Goal: Transaction & Acquisition: Obtain resource

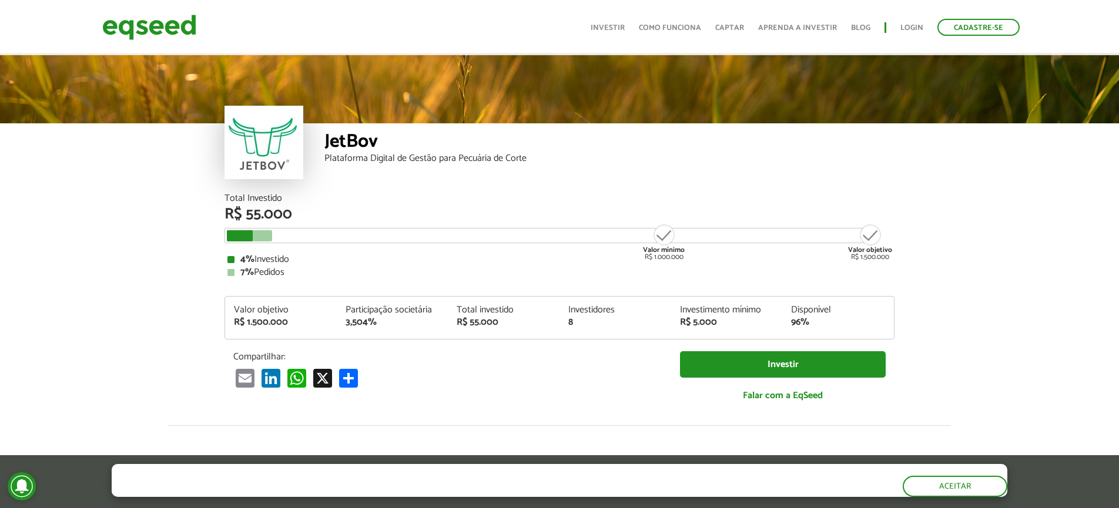
scroll to position [1472, 0]
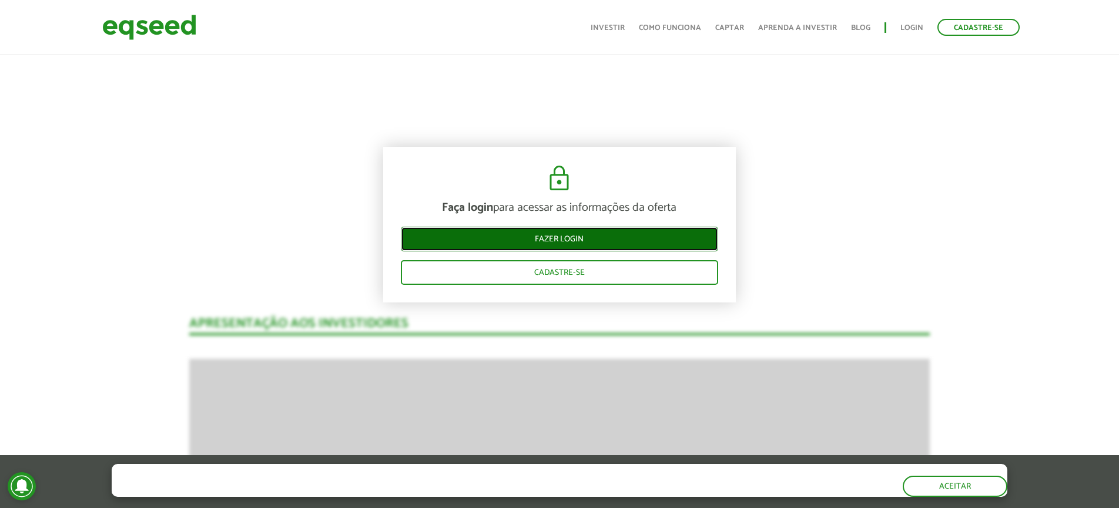
click at [575, 240] on link "Fazer login" at bounding box center [559, 239] width 317 height 25
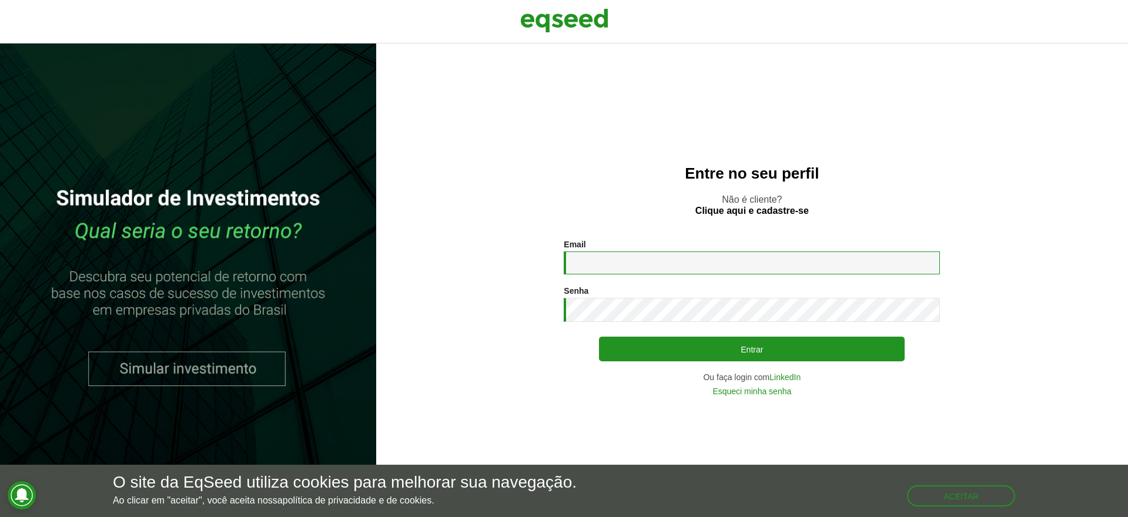
click at [585, 256] on input "Email *" at bounding box center [752, 263] width 376 height 23
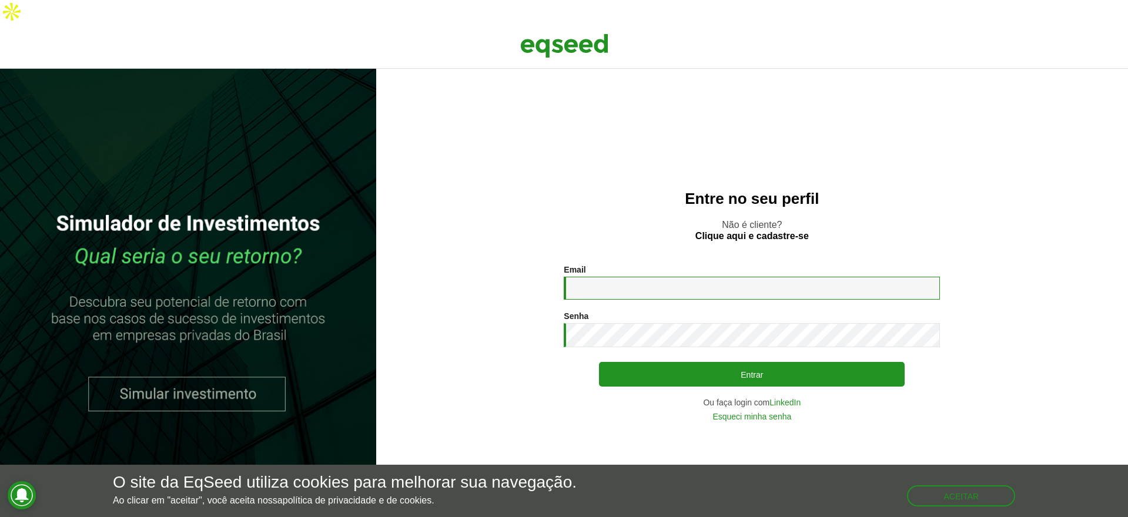
type input "**********"
click at [787, 399] on link "LinkedIn" at bounding box center [784, 403] width 31 height 8
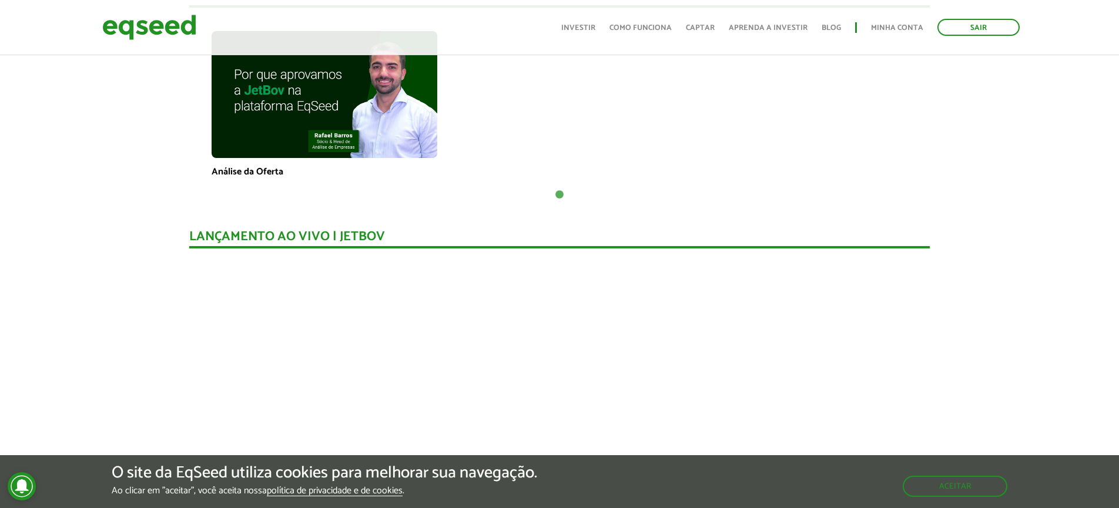
scroll to position [825, 0]
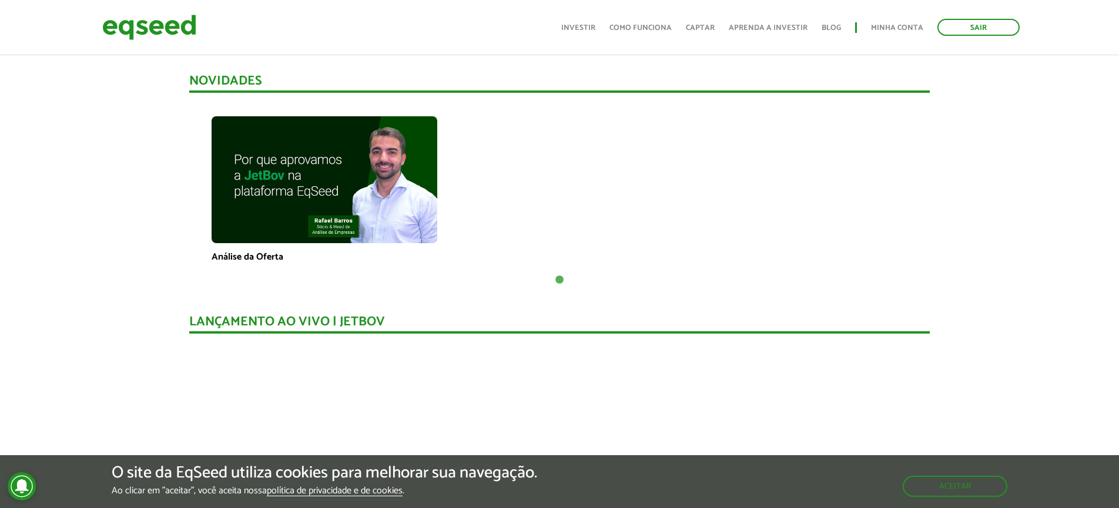
click at [247, 252] on p "Análise da Oferta" at bounding box center [325, 257] width 226 height 11
click at [270, 183] on img at bounding box center [325, 179] width 226 height 127
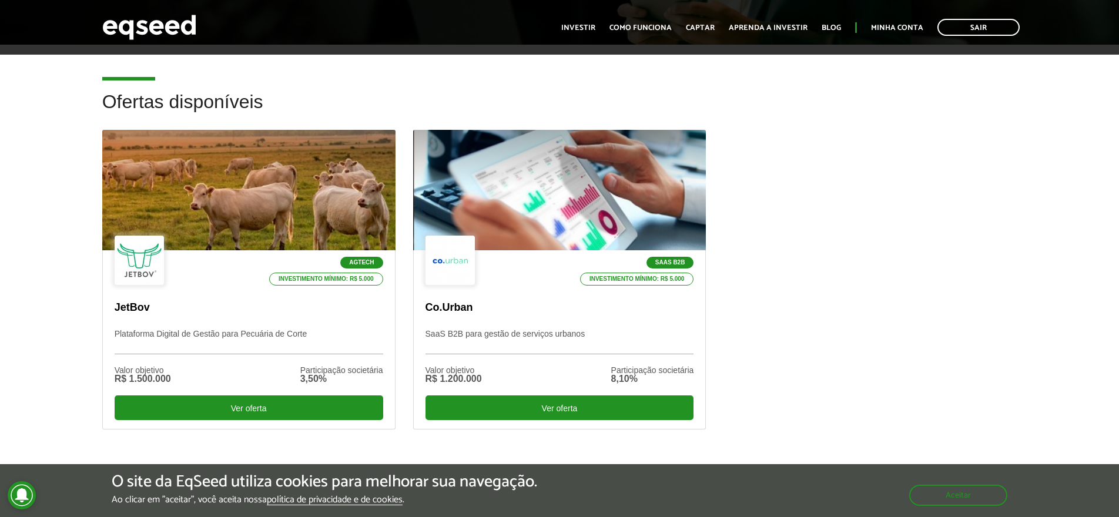
scroll to position [199, 0]
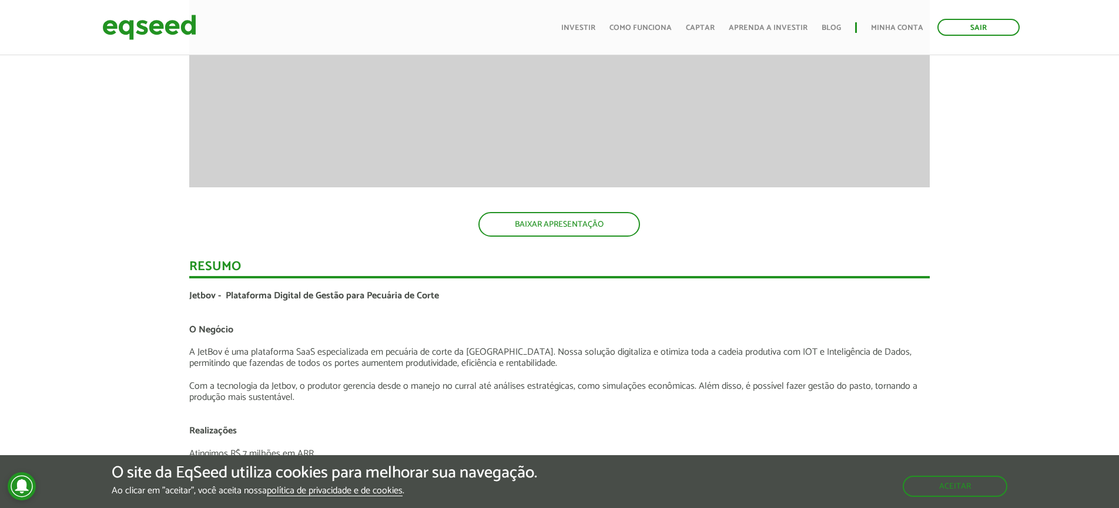
scroll to position [1877, 0]
click at [550, 211] on link "BAIXAR APRESENTAÇÃO" at bounding box center [559, 223] width 162 height 25
